Goal: Transaction & Acquisition: Purchase product/service

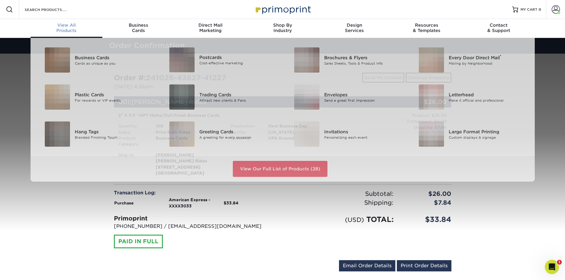
click at [66, 27] on span "View All" at bounding box center [67, 25] width 72 height 5
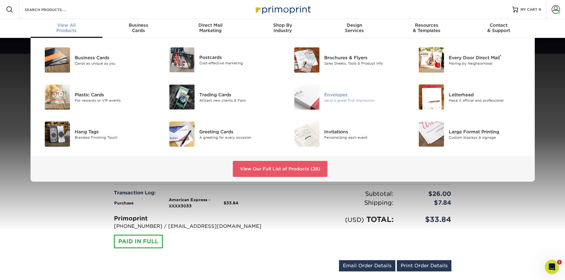
click at [312, 96] on img at bounding box center [306, 97] width 25 height 25
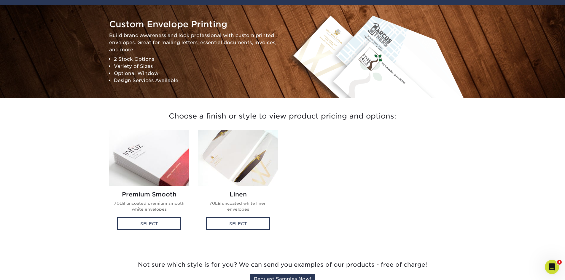
scroll to position [59, 0]
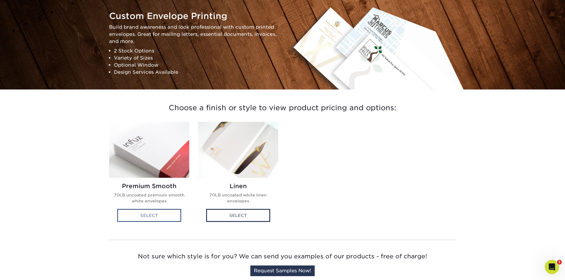
click at [167, 216] on div "Select" at bounding box center [149, 215] width 64 height 13
